Goal: Task Accomplishment & Management: Manage account settings

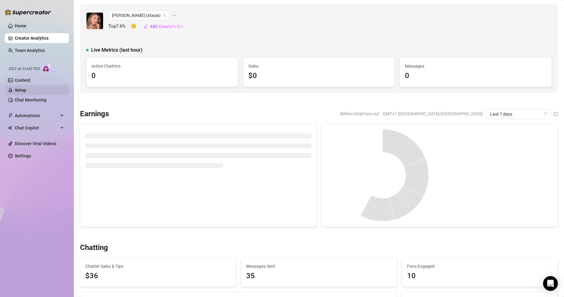
click at [26, 88] on link "Setup" at bounding box center [20, 90] width 11 height 5
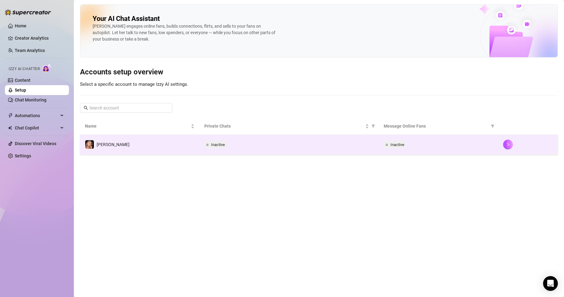
click at [398, 144] on span "Inactive" at bounding box center [398, 144] width 14 height 5
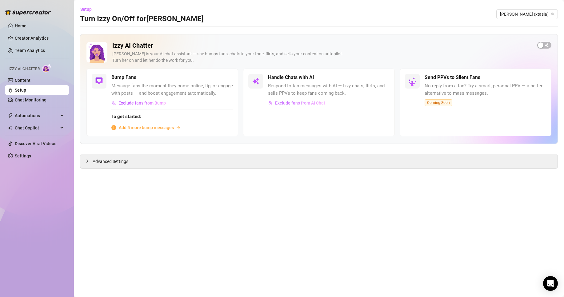
click at [303, 99] on button "Exclude fans from AI Chat" at bounding box center [297, 103] width 58 height 10
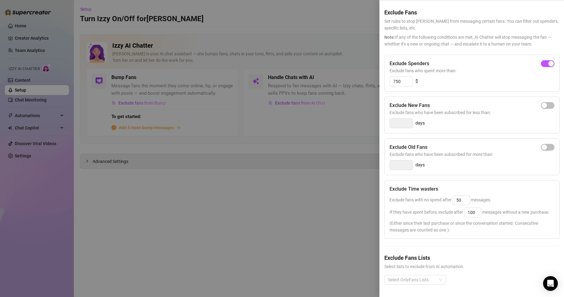
scroll to position [31, 0]
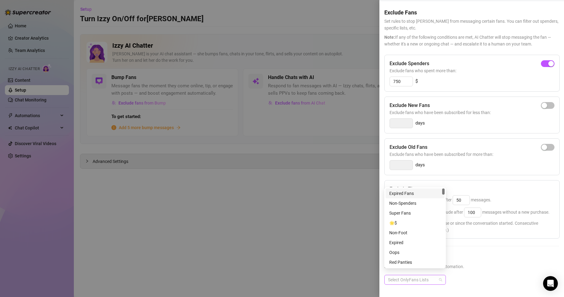
click at [437, 276] on div at bounding box center [412, 280] width 53 height 9
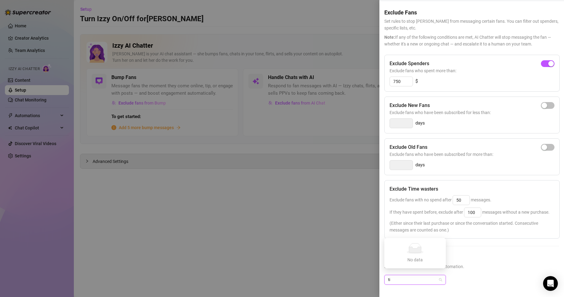
type input "[PERSON_NAME]"
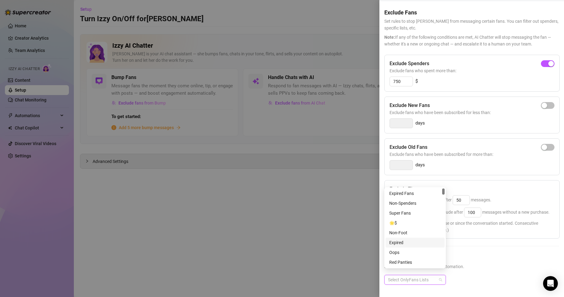
click at [479, 254] on h5 "Exclude Fans Lists" at bounding box center [471, 258] width 175 height 8
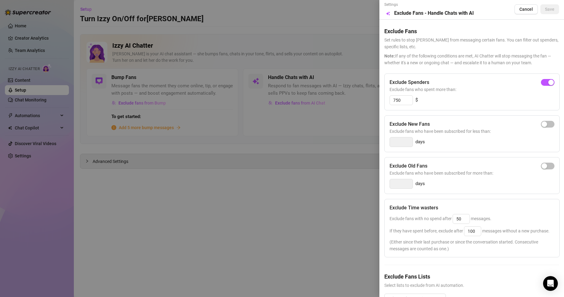
scroll to position [0, 0]
click at [307, 158] on div at bounding box center [282, 148] width 564 height 297
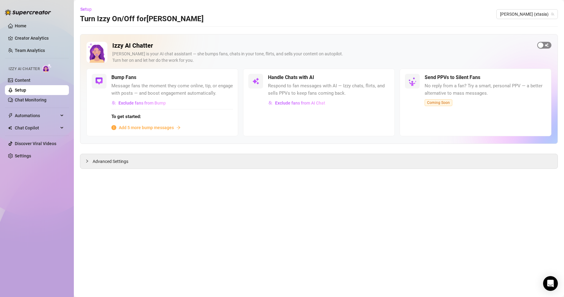
click at [540, 46] on div "button" at bounding box center [541, 45] width 6 height 6
click at [111, 160] on span "Advanced Settings" at bounding box center [111, 161] width 36 height 7
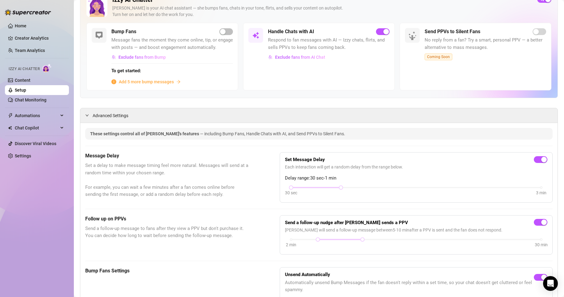
scroll to position [62, 0]
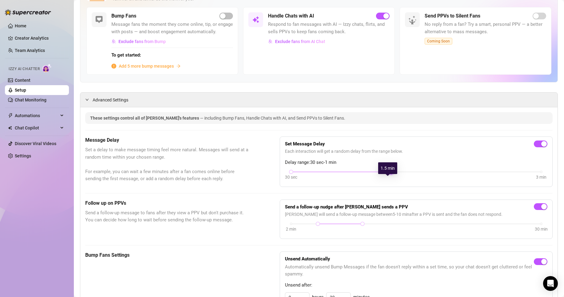
drag, startPoint x: 338, startPoint y: 179, endPoint x: 377, endPoint y: 182, distance: 38.9
click at [379, 182] on div "30 sec 3 min" at bounding box center [416, 176] width 263 height 12
drag, startPoint x: 389, startPoint y: 180, endPoint x: 415, endPoint y: 181, distance: 26.2
click at [415, 181] on div "30 sec 3 min" at bounding box center [416, 176] width 263 height 12
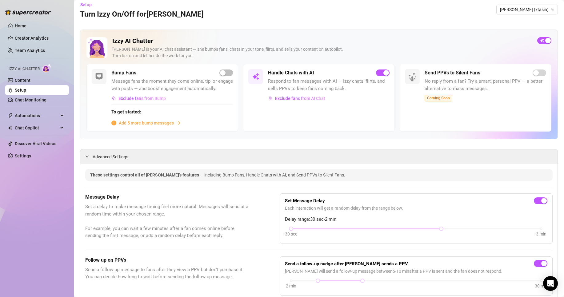
scroll to position [0, 0]
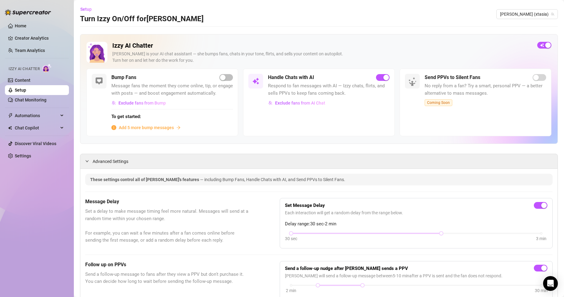
click at [145, 131] on span "Add 5 more bump messages" at bounding box center [146, 127] width 55 height 7
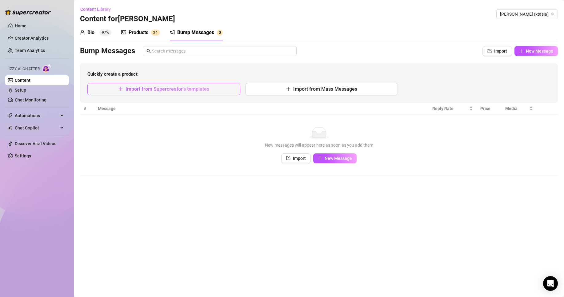
click at [193, 91] on span "Import from Supercreator's templates" at bounding box center [168, 89] width 84 height 6
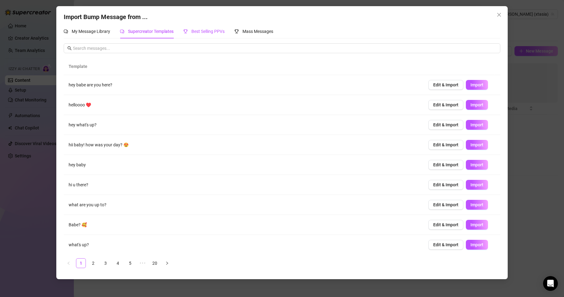
click at [217, 34] on span "Best Selling PPVs" at bounding box center [207, 31] width 33 height 5
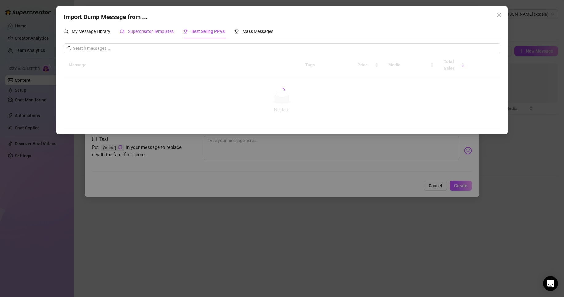
click at [146, 34] on span "Supercreator Templates" at bounding box center [151, 31] width 46 height 5
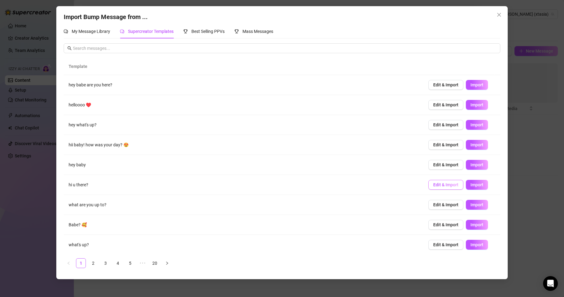
scroll to position [22, 0]
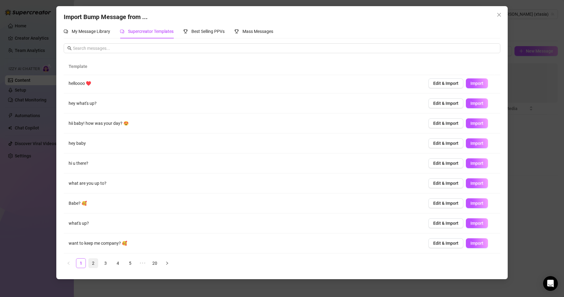
click at [92, 264] on link "2" at bounding box center [93, 263] width 9 height 9
click at [106, 269] on div "Template if you were here, where would you touch me? Edit & Import Import Hey😎 …" at bounding box center [282, 165] width 436 height 215
click at [107, 264] on link "3" at bounding box center [105, 263] width 9 height 9
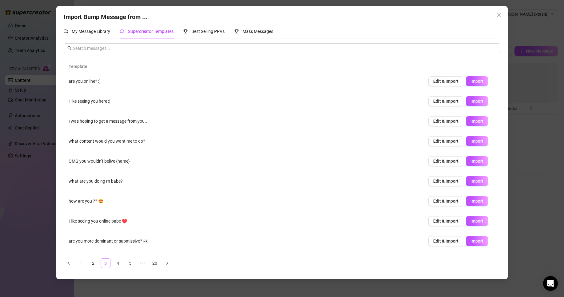
scroll to position [0, 0]
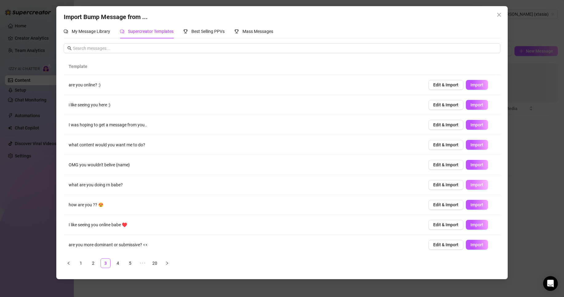
click at [472, 186] on span "Import" at bounding box center [477, 184] width 13 height 5
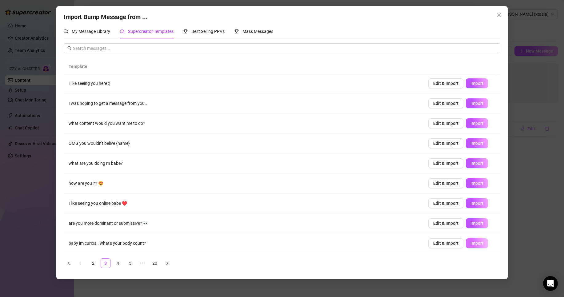
click at [472, 244] on span "Import" at bounding box center [477, 243] width 13 height 5
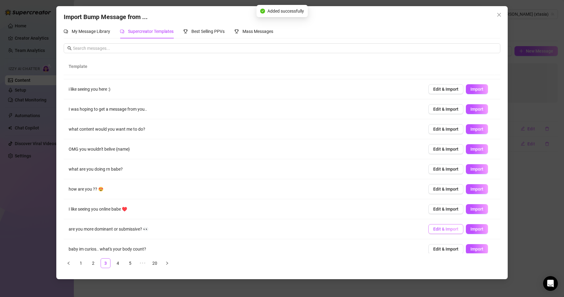
scroll to position [0, 0]
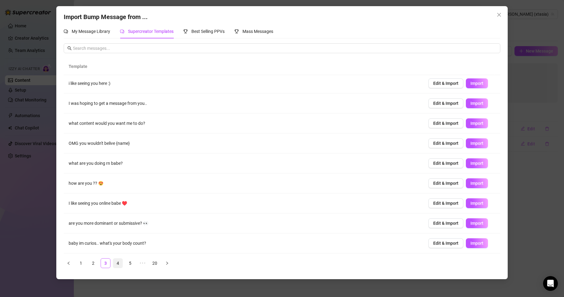
click at [118, 264] on link "4" at bounding box center [117, 263] width 9 height 9
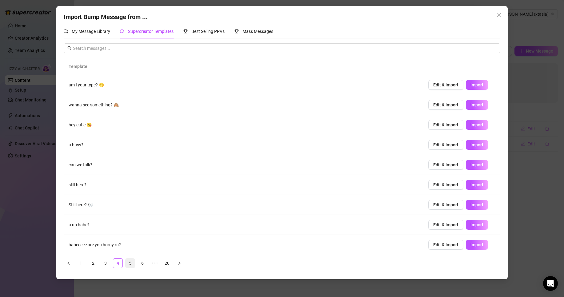
click at [133, 264] on link "5" at bounding box center [130, 263] width 9 height 9
click at [473, 205] on span "Import" at bounding box center [477, 204] width 13 height 5
click at [143, 265] on link "6" at bounding box center [142, 263] width 9 height 9
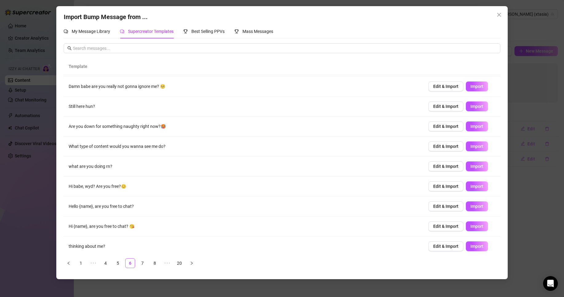
scroll to position [22, 0]
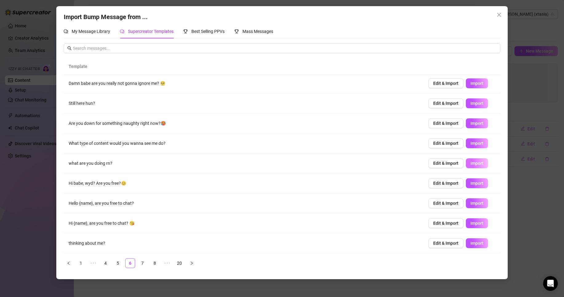
click at [471, 166] on span "Import" at bounding box center [477, 163] width 13 height 5
click at [142, 263] on link "7" at bounding box center [142, 263] width 9 height 9
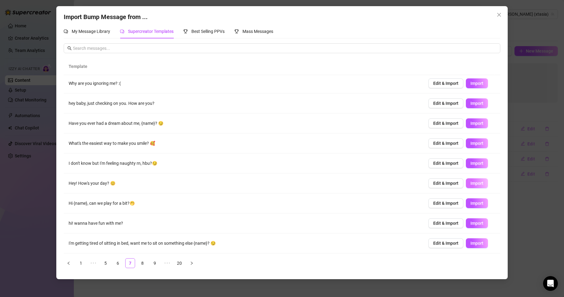
click at [466, 182] on button "Import" at bounding box center [477, 183] width 22 height 10
click at [143, 268] on link "8" at bounding box center [142, 263] width 9 height 9
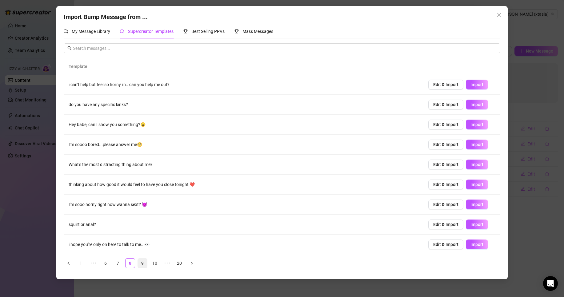
scroll to position [0, 0]
click at [475, 106] on span "Import" at bounding box center [477, 104] width 13 height 5
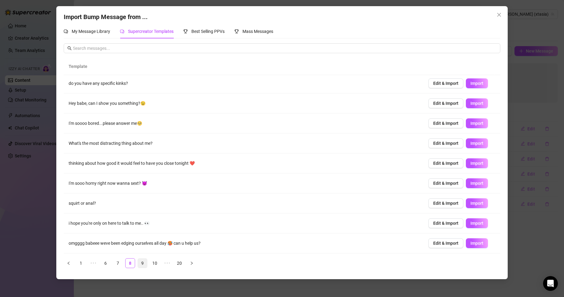
click at [145, 263] on link "9" at bounding box center [142, 263] width 9 height 9
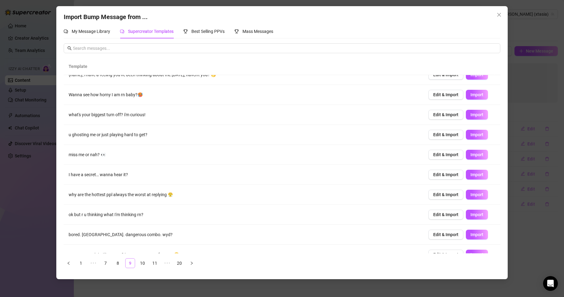
scroll to position [0, 0]
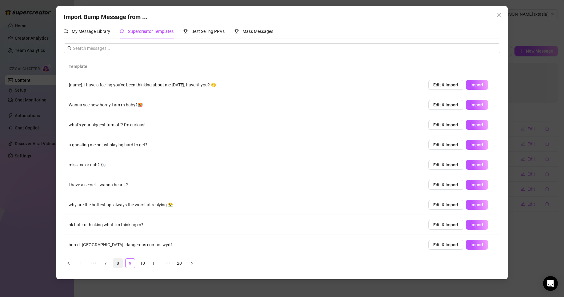
click at [120, 263] on link "8" at bounding box center [117, 263] width 9 height 9
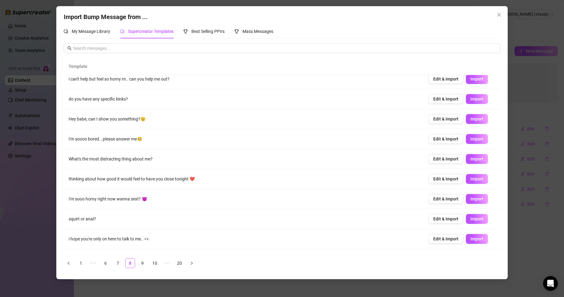
scroll to position [22, 0]
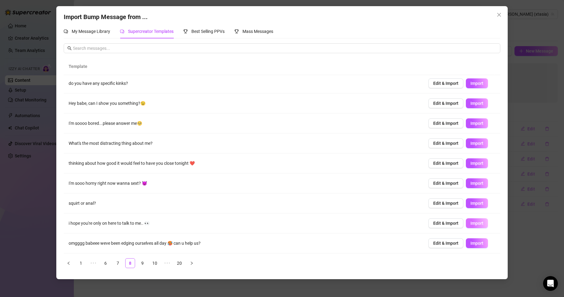
click at [471, 222] on span "Import" at bounding box center [477, 223] width 13 height 5
click at [144, 262] on link "9" at bounding box center [142, 263] width 9 height 9
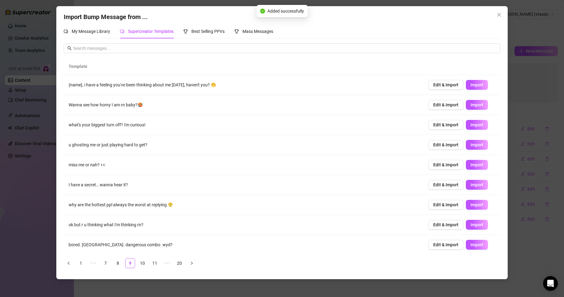
scroll to position [0, 0]
click at [471, 127] on span "Import" at bounding box center [477, 124] width 13 height 5
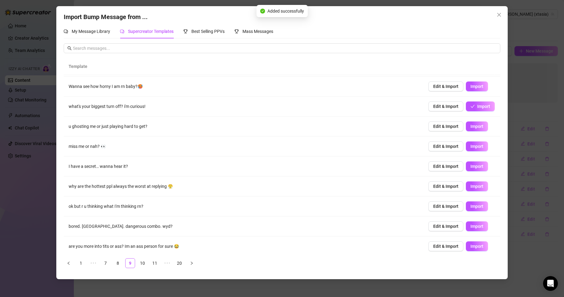
scroll to position [22, 0]
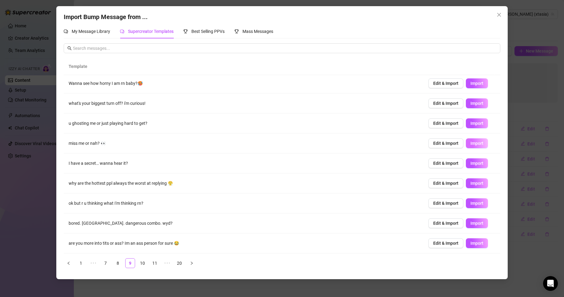
click at [475, 145] on span "Import" at bounding box center [477, 143] width 13 height 5
click at [142, 265] on link "10" at bounding box center [142, 263] width 9 height 9
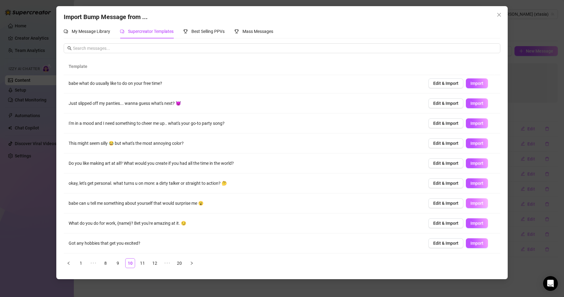
click at [471, 203] on span "Import" at bounding box center [477, 203] width 13 height 5
click at [471, 242] on span "Import" at bounding box center [477, 243] width 13 height 5
click at [145, 262] on link "11" at bounding box center [142, 263] width 9 height 9
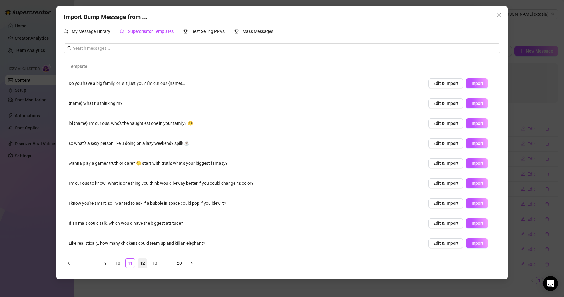
click at [142, 266] on link "12" at bounding box center [142, 263] width 9 height 9
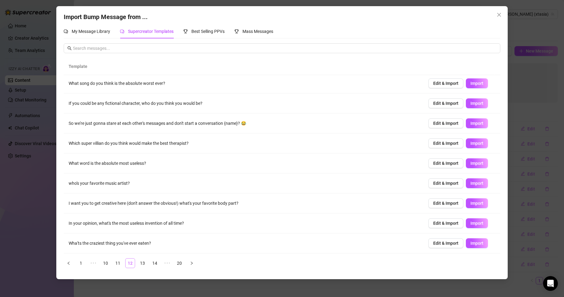
scroll to position [0, 0]
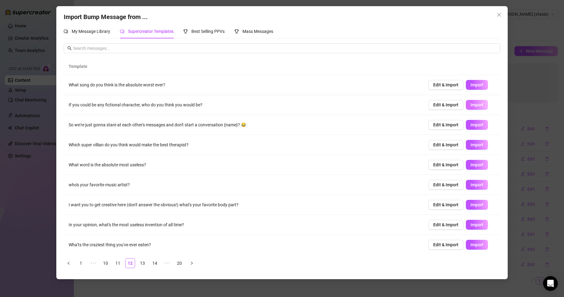
click at [477, 105] on span "Import" at bounding box center [477, 104] width 13 height 5
type textarea "If you could be any fictional character, who do you think you would be?"
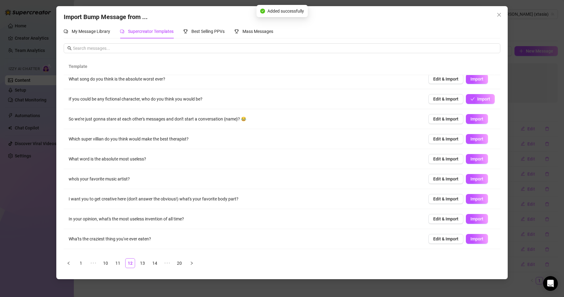
scroll to position [22, 0]
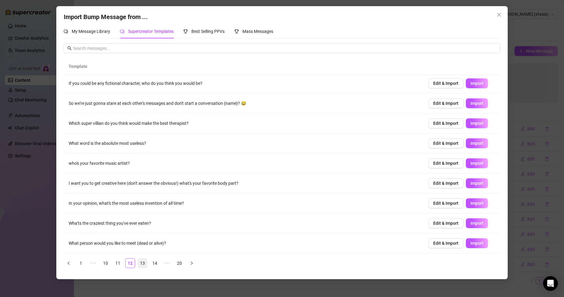
click at [140, 261] on link "13" at bounding box center [142, 263] width 9 height 9
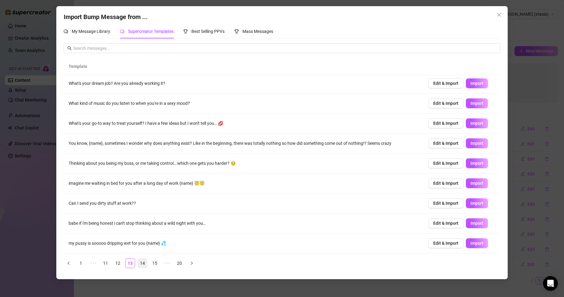
click at [140, 262] on link "14" at bounding box center [142, 263] width 9 height 9
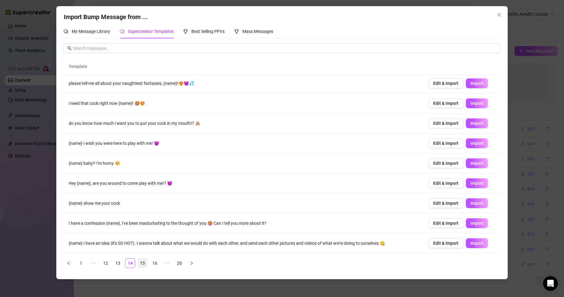
click at [146, 264] on link "15" at bounding box center [142, 263] width 9 height 9
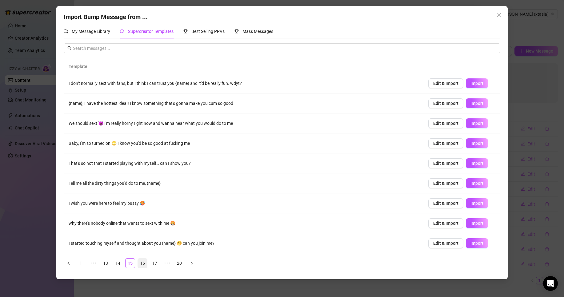
click at [141, 263] on link "16" at bounding box center [142, 263] width 9 height 9
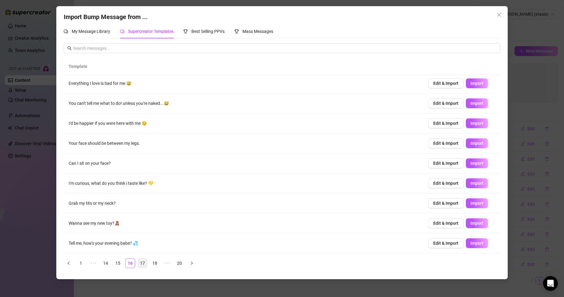
click at [146, 264] on link "17" at bounding box center [142, 263] width 9 height 9
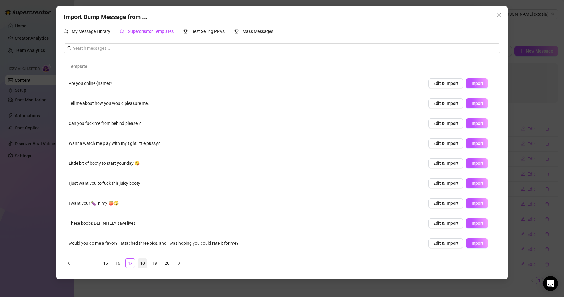
click at [143, 266] on link "18" at bounding box center [142, 263] width 9 height 9
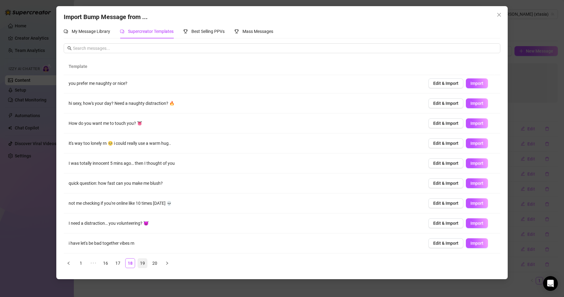
click at [145, 267] on link "19" at bounding box center [142, 263] width 9 height 9
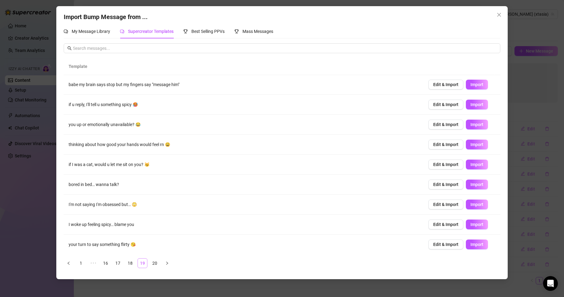
scroll to position [0, 0]
click at [152, 263] on link "20" at bounding box center [154, 263] width 9 height 9
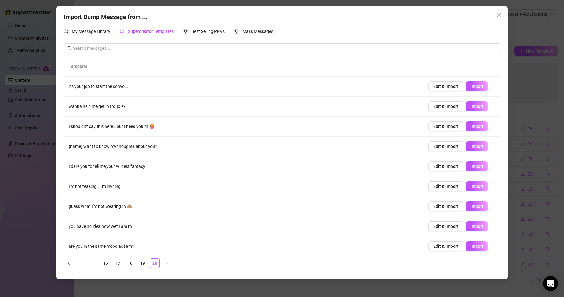
scroll to position [22, 0]
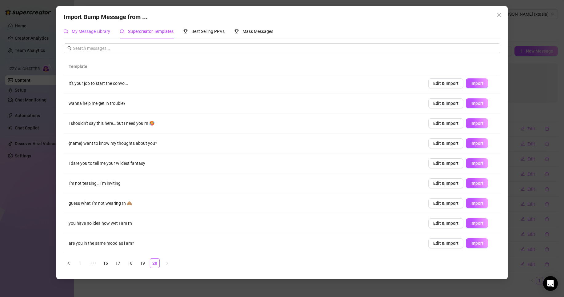
click at [82, 29] on span "My Message Library" at bounding box center [91, 31] width 38 height 5
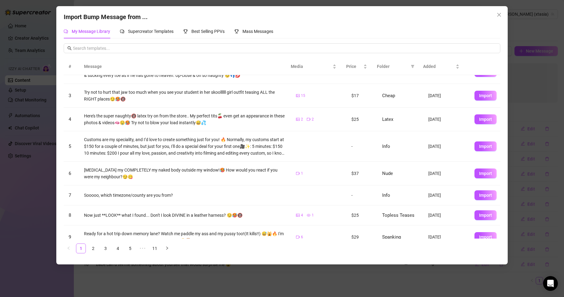
scroll to position [86, 0]
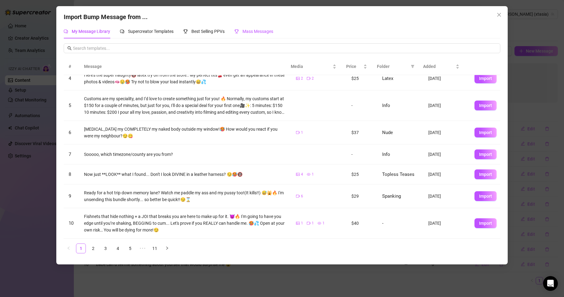
click at [265, 31] on span "Mass Messages" at bounding box center [257, 31] width 31 height 5
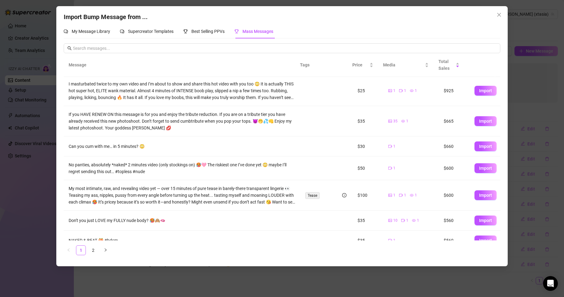
scroll to position [79, 0]
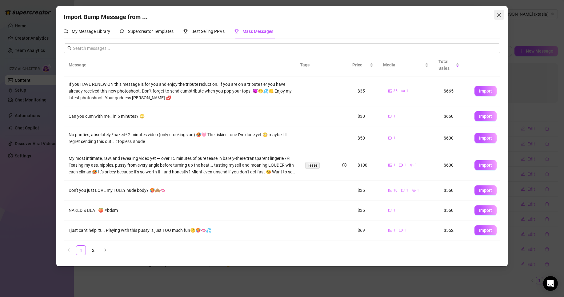
click at [495, 16] on span "Close" at bounding box center [499, 14] width 10 height 5
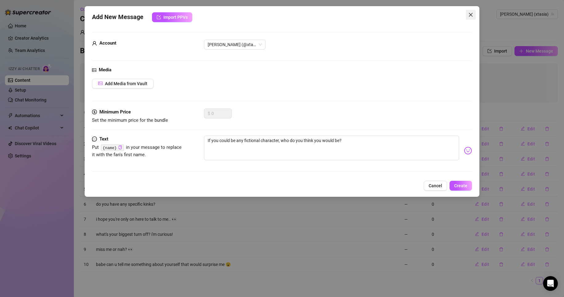
click at [469, 16] on icon "close" at bounding box center [470, 14] width 5 height 5
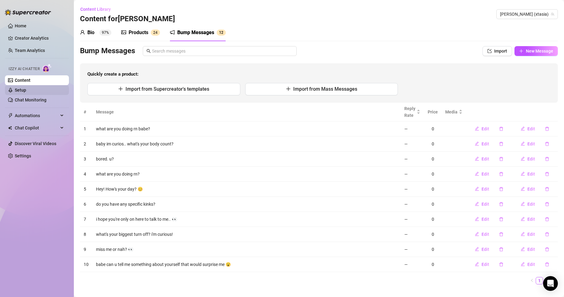
click at [16, 93] on link "Setup" at bounding box center [20, 90] width 11 height 5
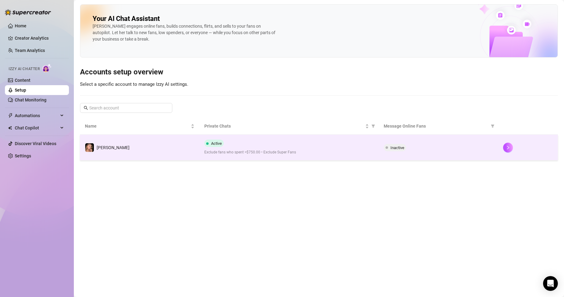
click at [380, 156] on td "Inactive" at bounding box center [438, 148] width 119 height 26
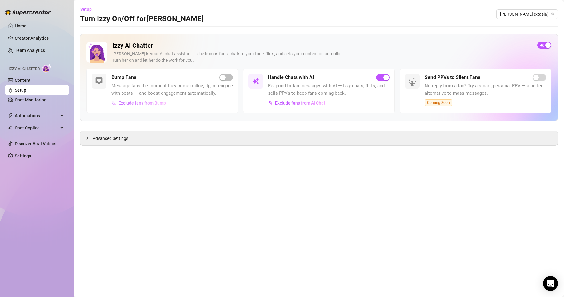
click at [130, 103] on span "Exclude fans from Bump" at bounding box center [141, 103] width 47 height 5
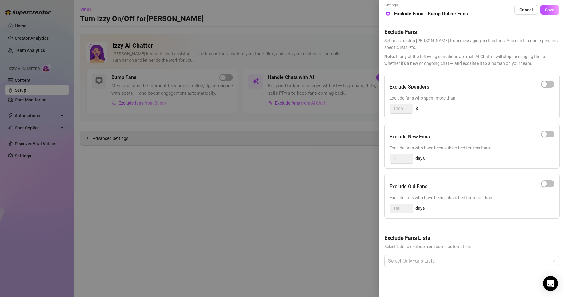
click at [537, 81] on div "Exclude Spenders" at bounding box center [472, 86] width 165 height 15
click at [542, 83] on div "button" at bounding box center [545, 85] width 6 height 6
click at [545, 134] on div "button" at bounding box center [545, 134] width 6 height 6
drag, startPoint x: 403, startPoint y: 155, endPoint x: 371, endPoint y: 153, distance: 32.1
click at [371, 153] on div "Settings Preview Exclude Fans - Bump Online Fans Cancel Save Exclude Fans Set r…" at bounding box center [282, 148] width 564 height 297
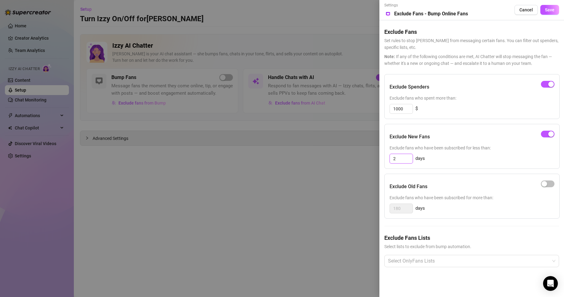
type input "2"
click at [457, 225] on div "Exclude Spenders Exclude fans who spent more than: 1000 $ Exclude New Fans Excl…" at bounding box center [471, 175] width 175 height 203
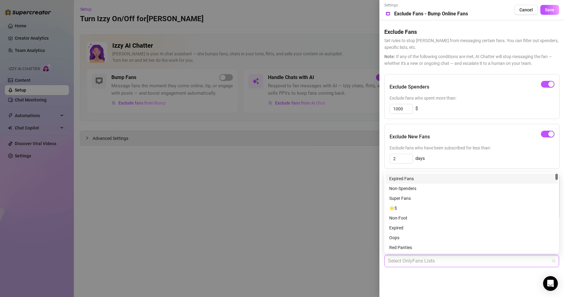
click at [409, 256] on div at bounding box center [469, 261] width 166 height 11
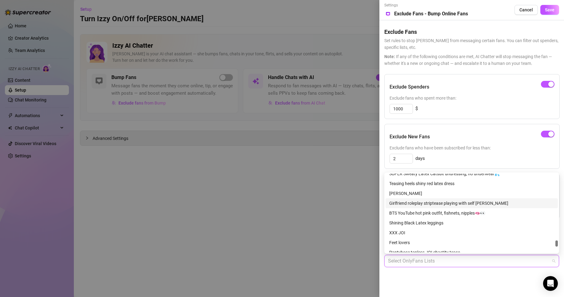
scroll to position [936, 0]
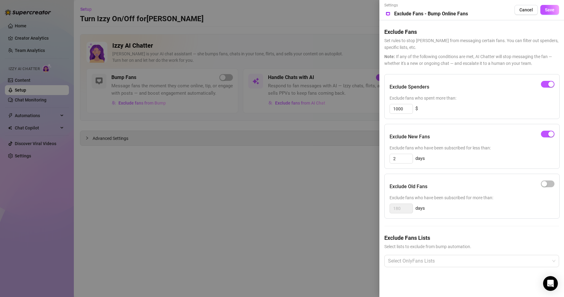
click at [447, 292] on div "Settings Preview Exclude Fans - Bump Online Fans Cancel Save Exclude Fans Set r…" at bounding box center [471, 148] width 185 height 297
drag, startPoint x: 405, startPoint y: 111, endPoint x: 371, endPoint y: 109, distance: 34.0
click at [371, 109] on div "Settings Preview Exclude Fans - Bump Online Fans Cancel Save Exclude Fans Set r…" at bounding box center [282, 148] width 564 height 297
click at [550, 12] on span "Save" at bounding box center [550, 9] width 10 height 5
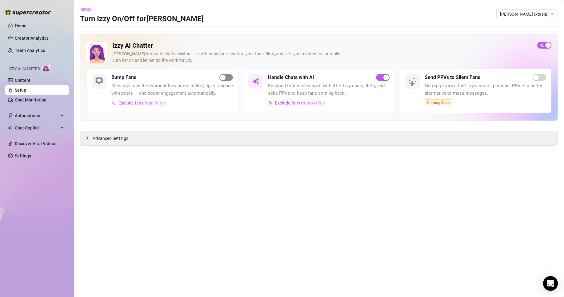
click at [224, 77] on div "button" at bounding box center [223, 78] width 6 height 6
click at [90, 134] on div "Advanced Settings" at bounding box center [318, 138] width 477 height 14
click at [90, 139] on div at bounding box center [88, 138] width 7 height 7
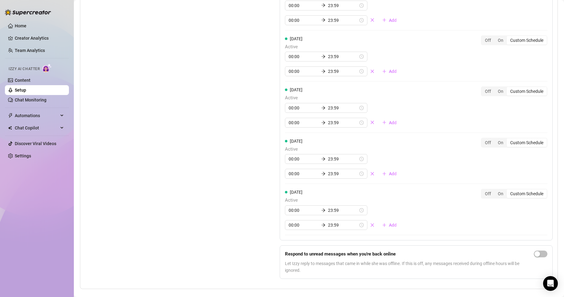
scroll to position [562, 0]
